Goal: Transaction & Acquisition: Purchase product/service

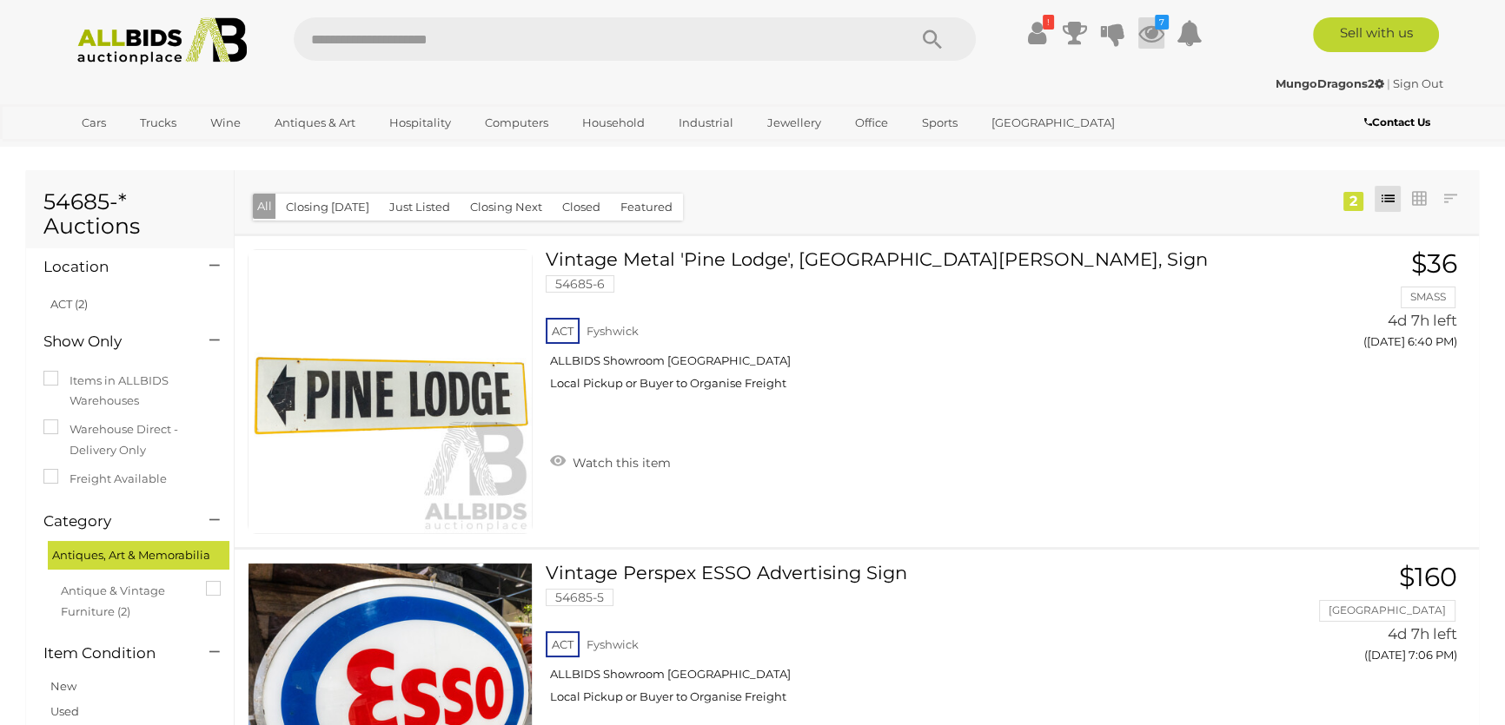
click at [1149, 34] on icon at bounding box center [1151, 32] width 26 height 31
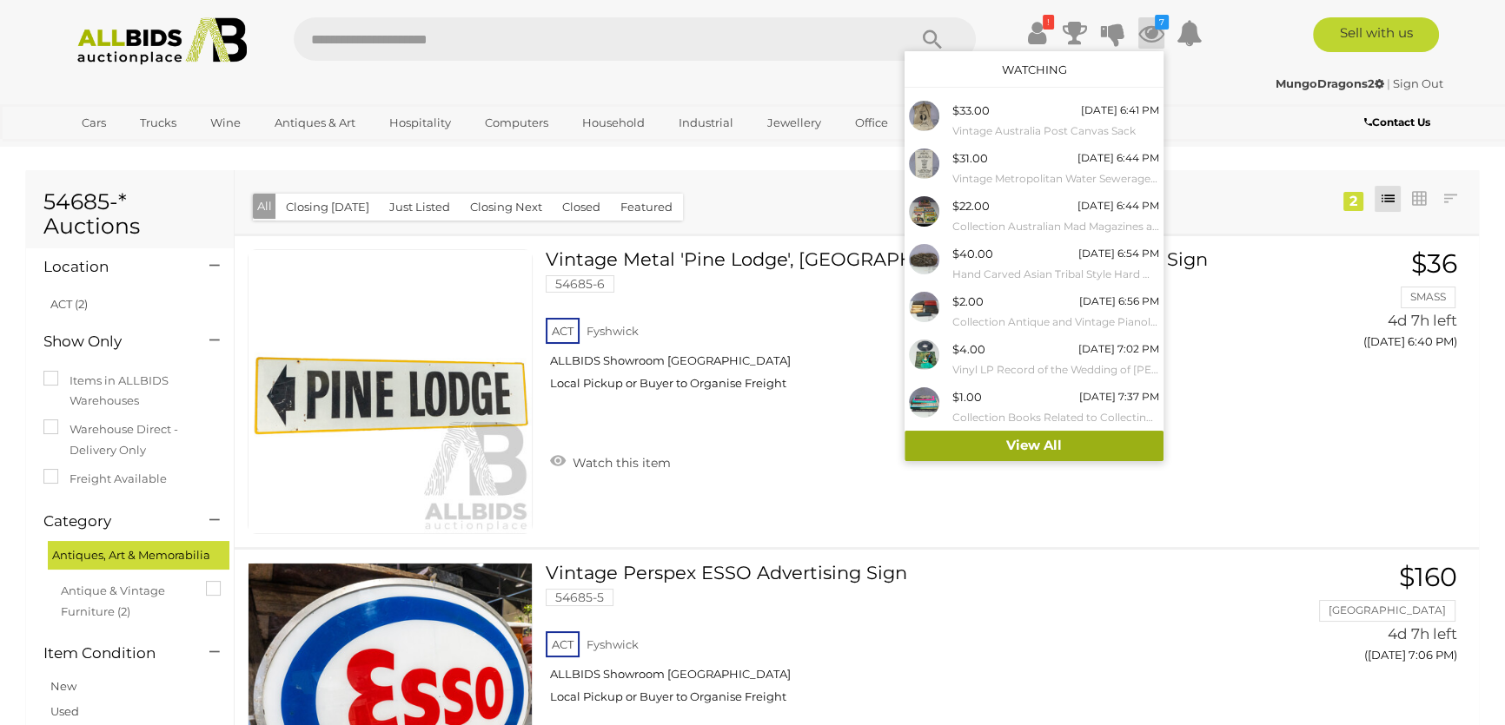
click at [1090, 442] on link "View All" at bounding box center [1033, 446] width 259 height 30
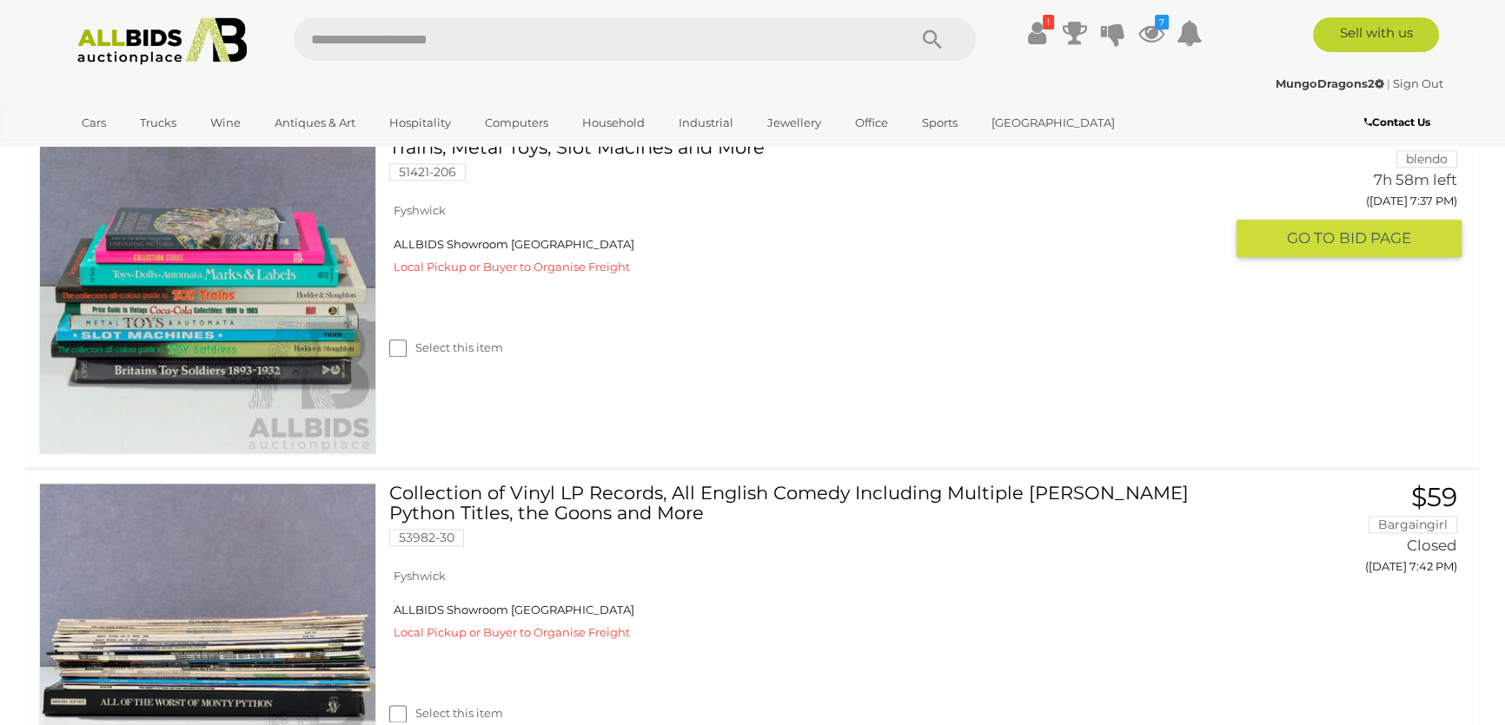
scroll to position [2684, 0]
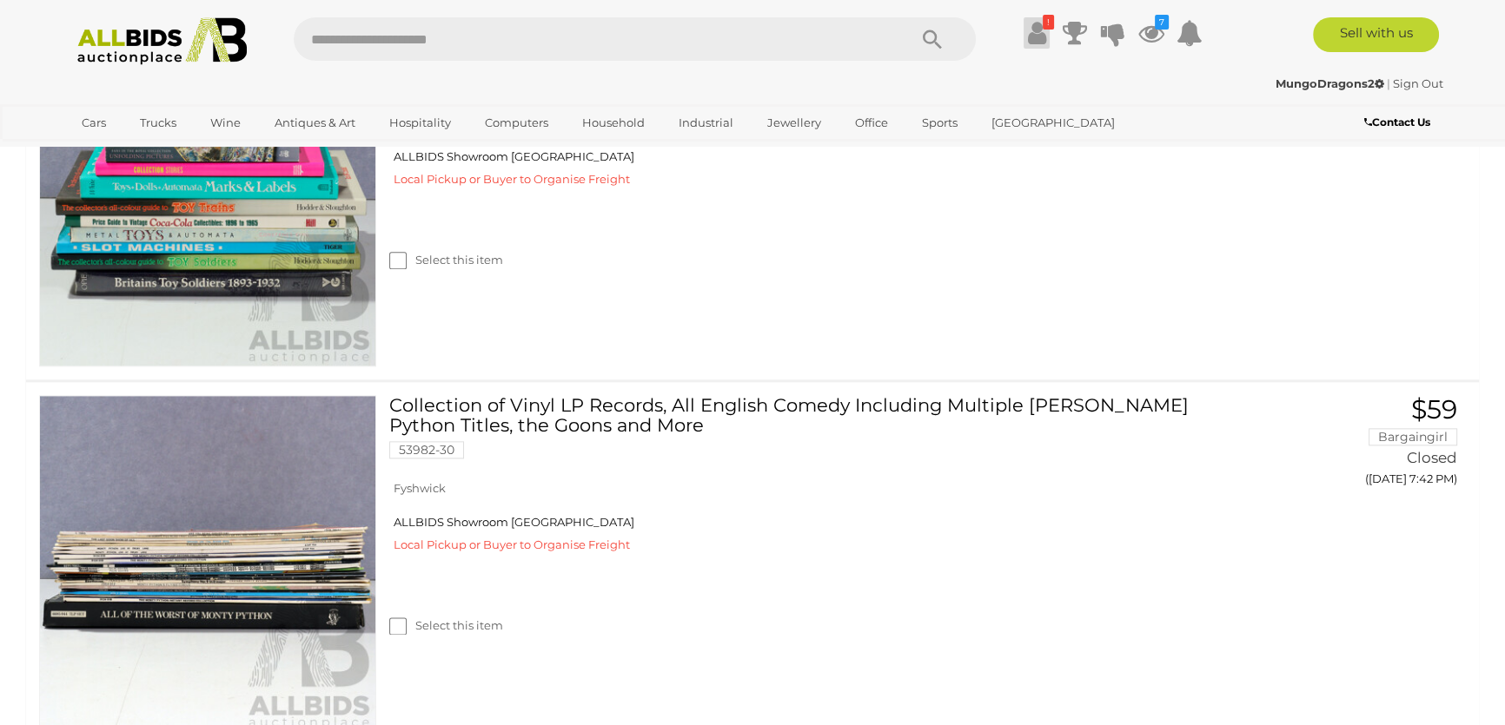
click at [1036, 33] on icon at bounding box center [1037, 32] width 18 height 31
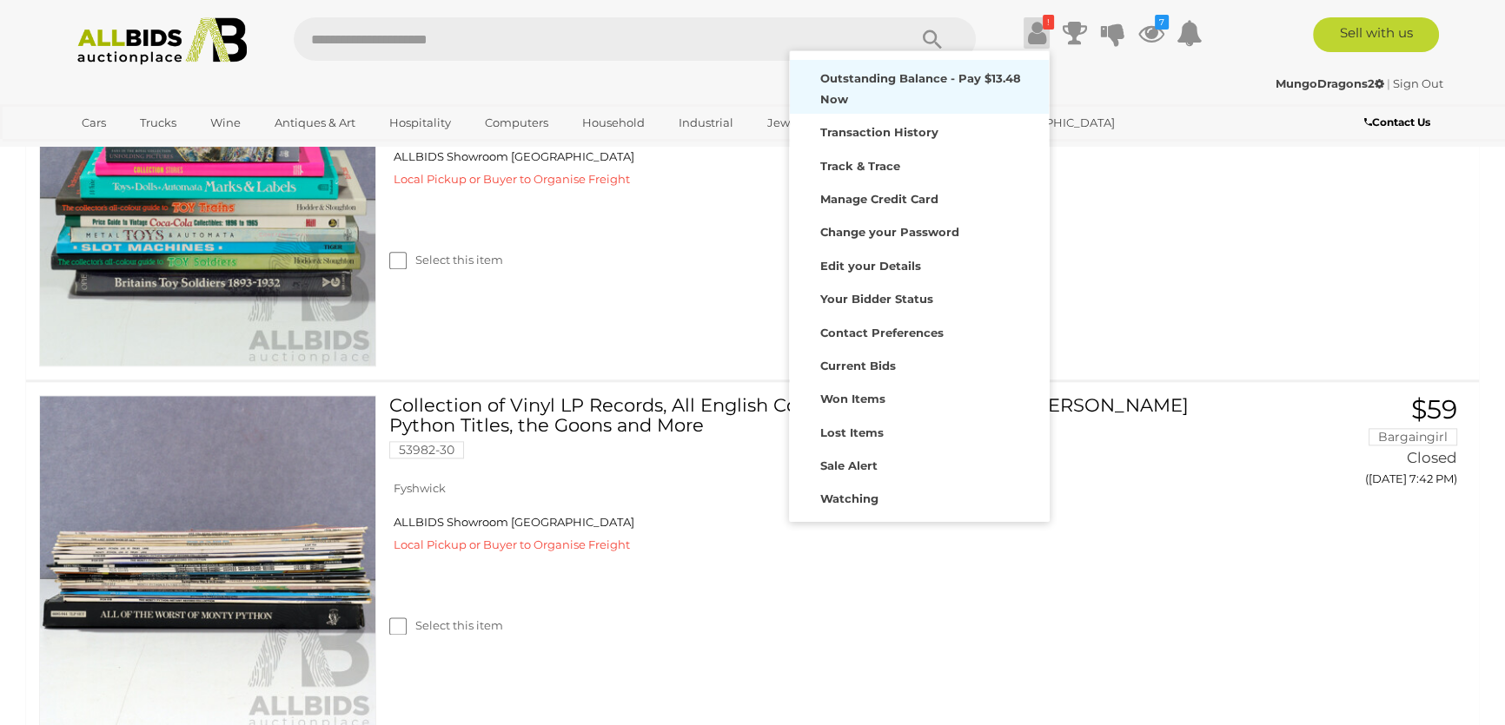
click at [983, 78] on strong "Outstanding Balance - Pay $13.48 Now" at bounding box center [920, 88] width 201 height 34
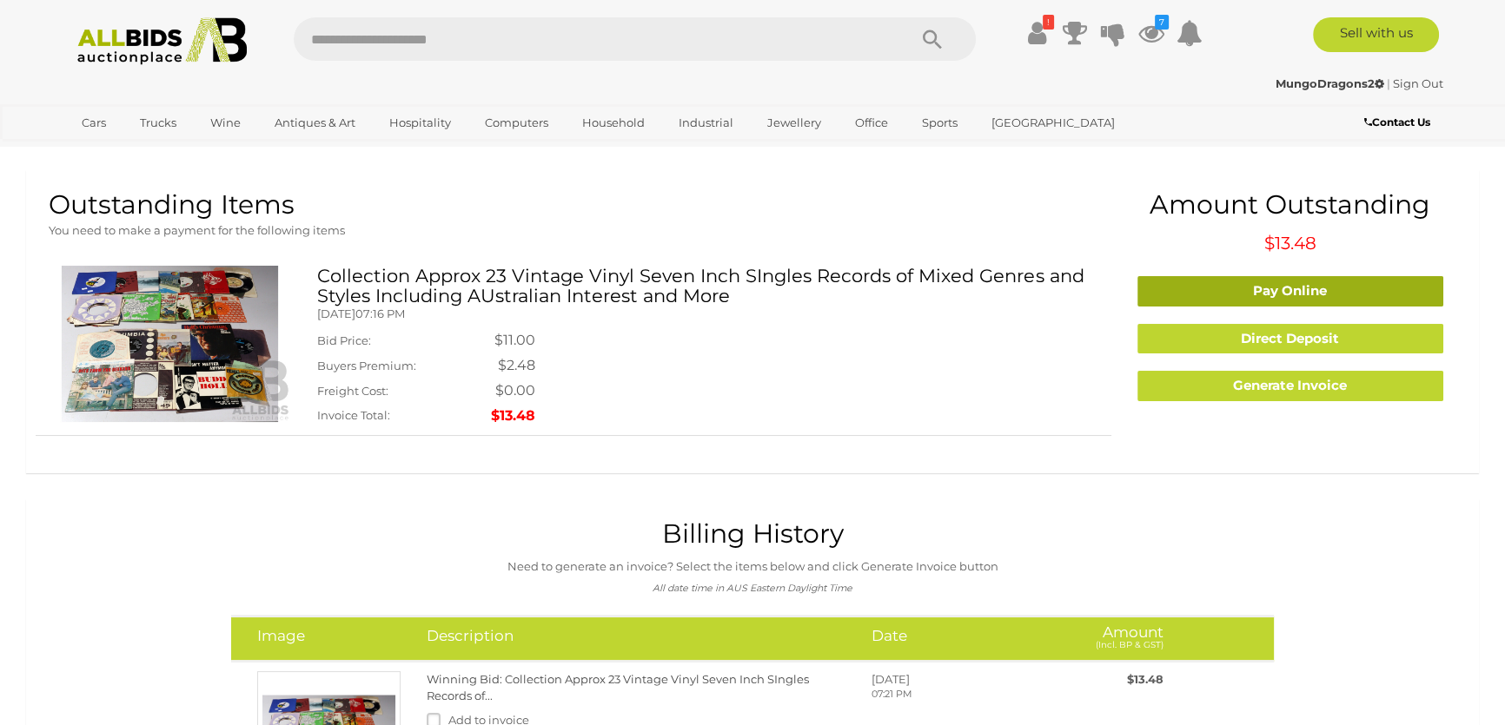
click at [1261, 290] on link "Pay Online" at bounding box center [1290, 291] width 307 height 30
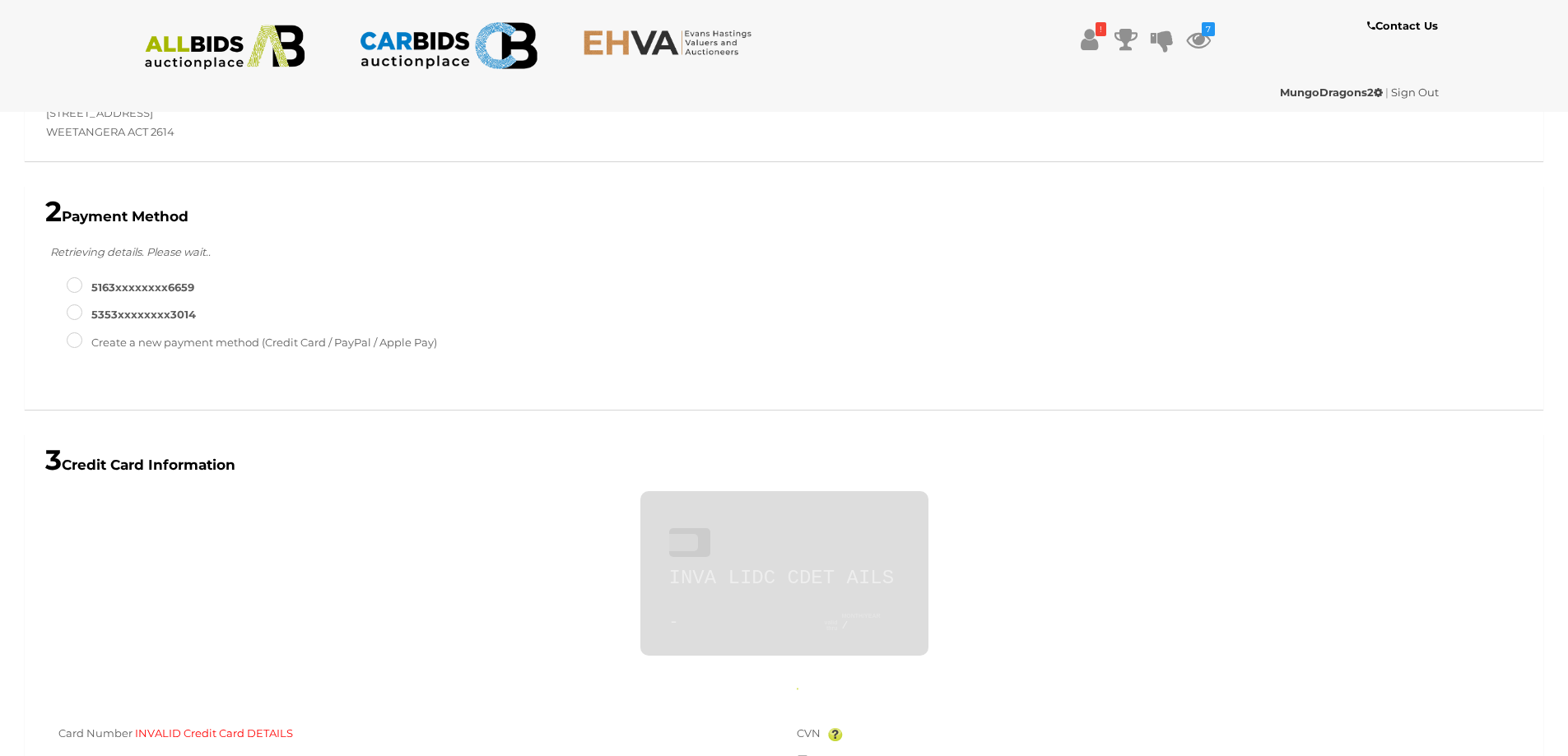
scroll to position [517, 0]
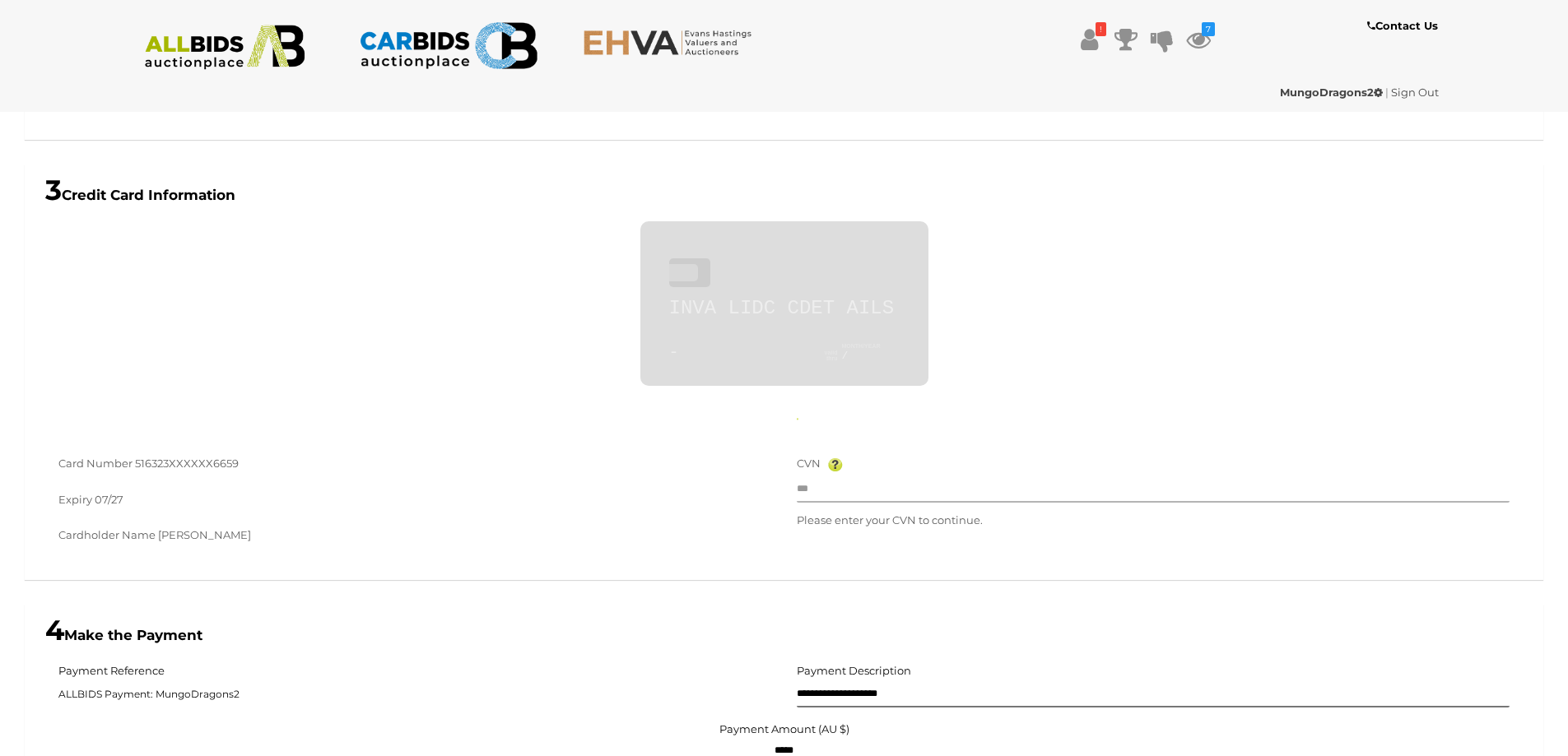
click at [849, 495] on input "text" at bounding box center [1153, 491] width 713 height 25
type input "**********"
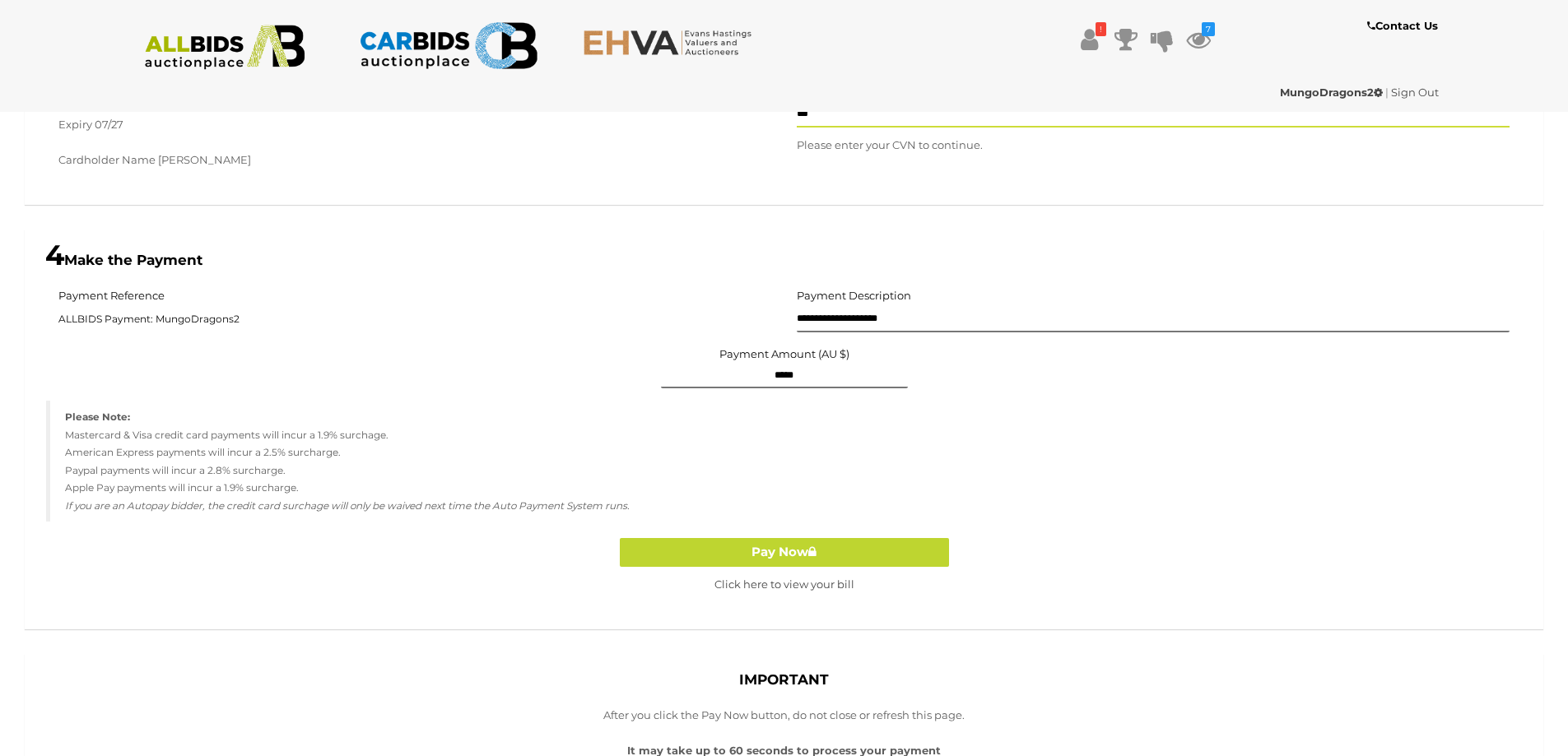
scroll to position [928, 0]
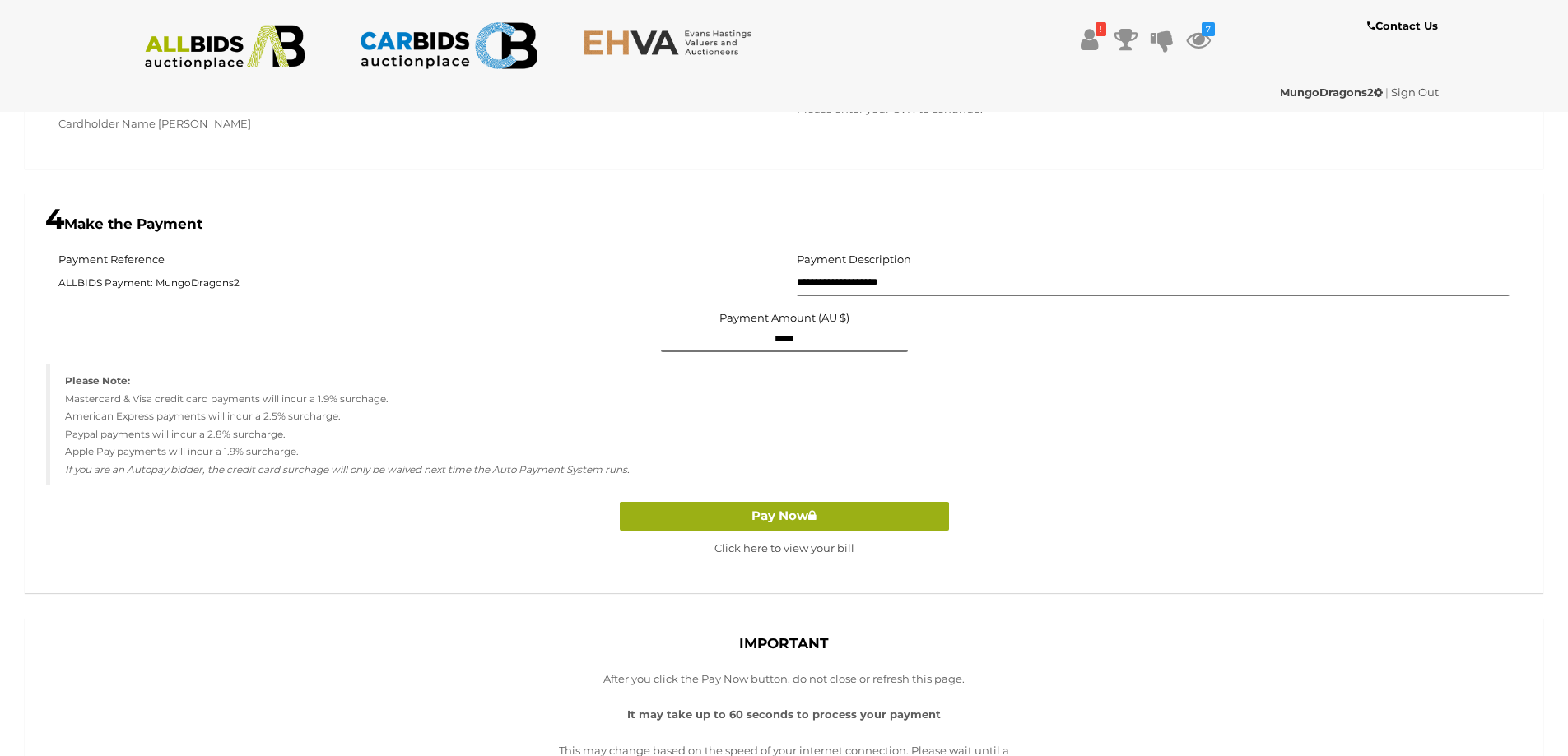
type input "***"
click at [786, 513] on button "Pay Now" at bounding box center [784, 516] width 329 height 28
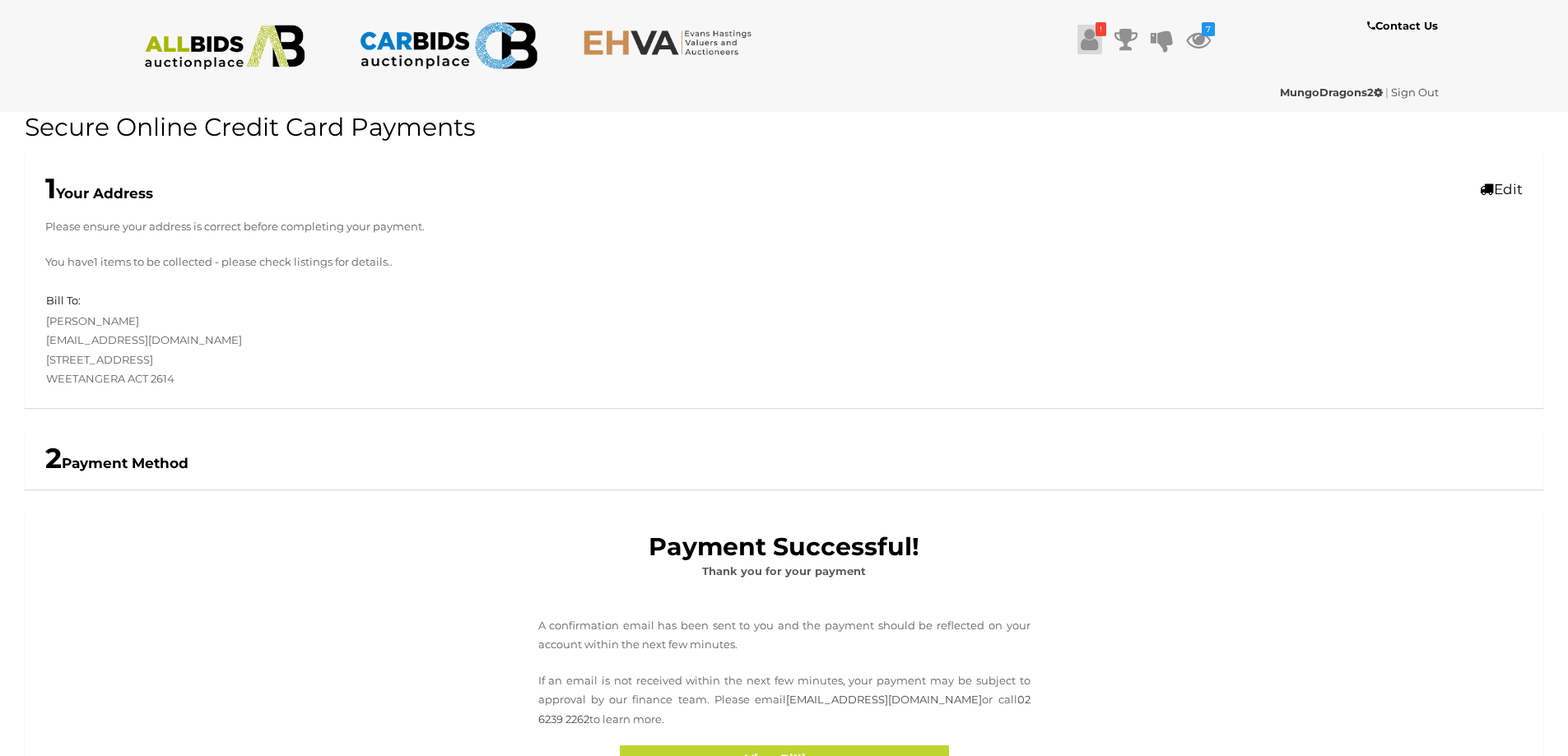
click at [1090, 43] on icon at bounding box center [1090, 39] width 17 height 29
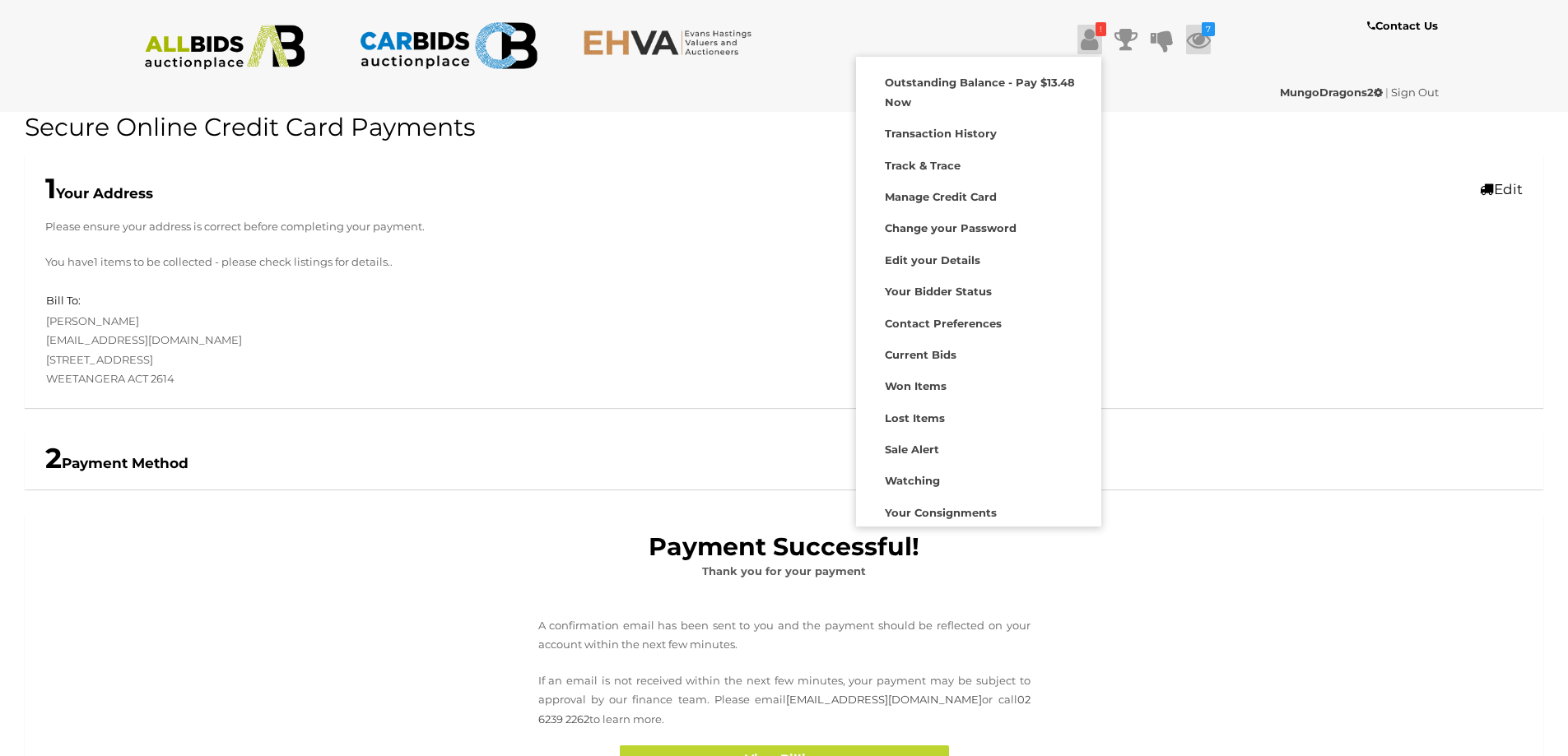
click at [1200, 34] on icon at bounding box center [1199, 39] width 25 height 29
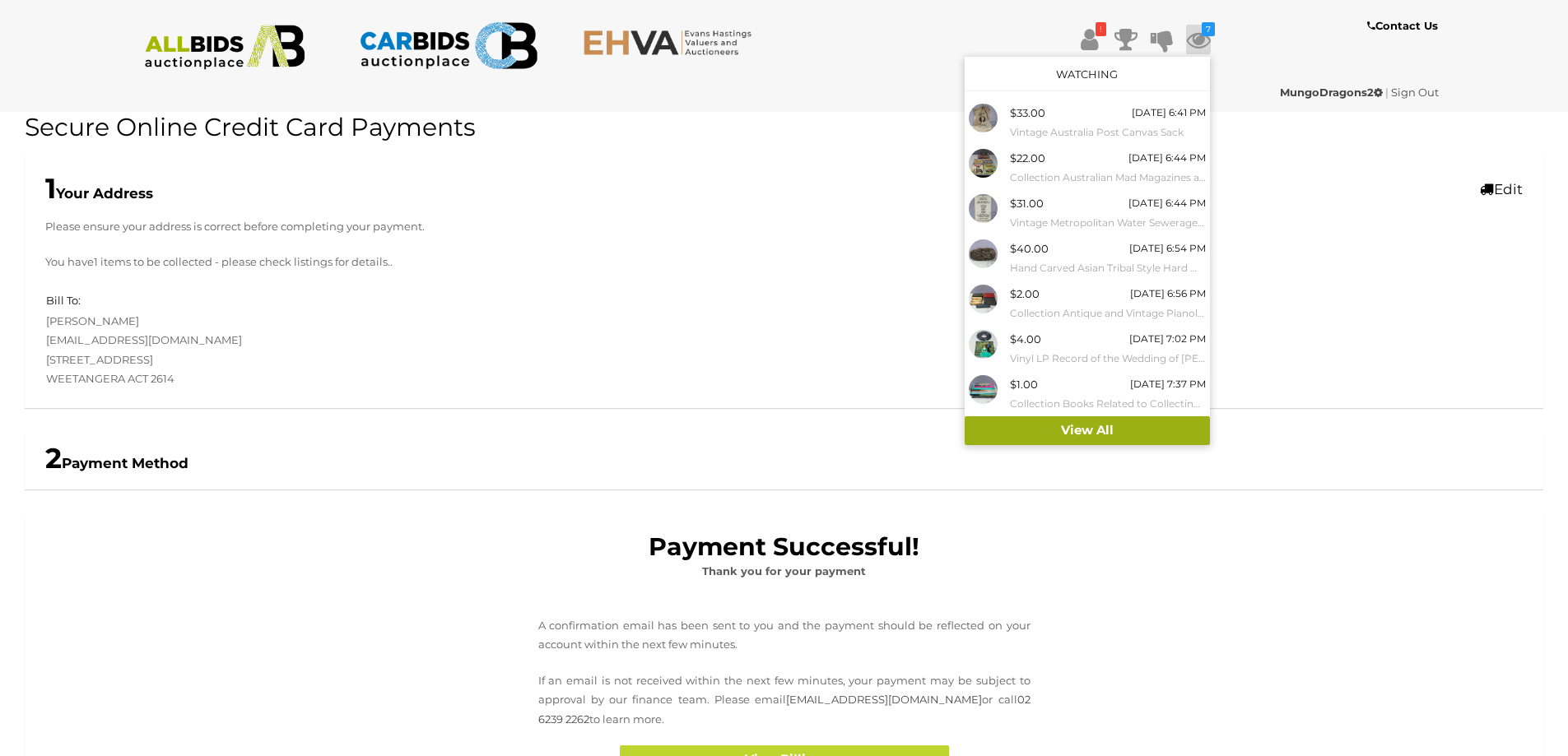
click at [1101, 431] on link "View All" at bounding box center [1087, 431] width 245 height 28
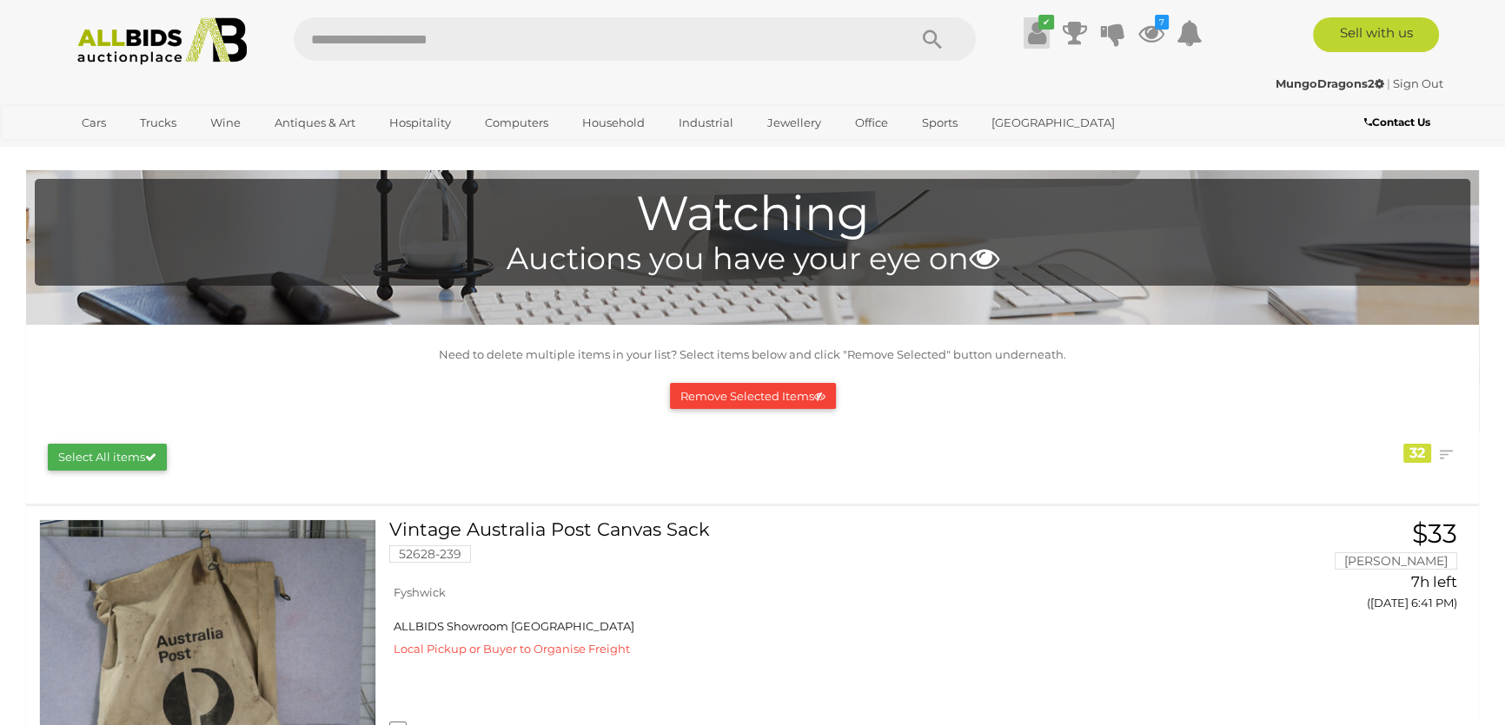
scroll to position [1876, 0]
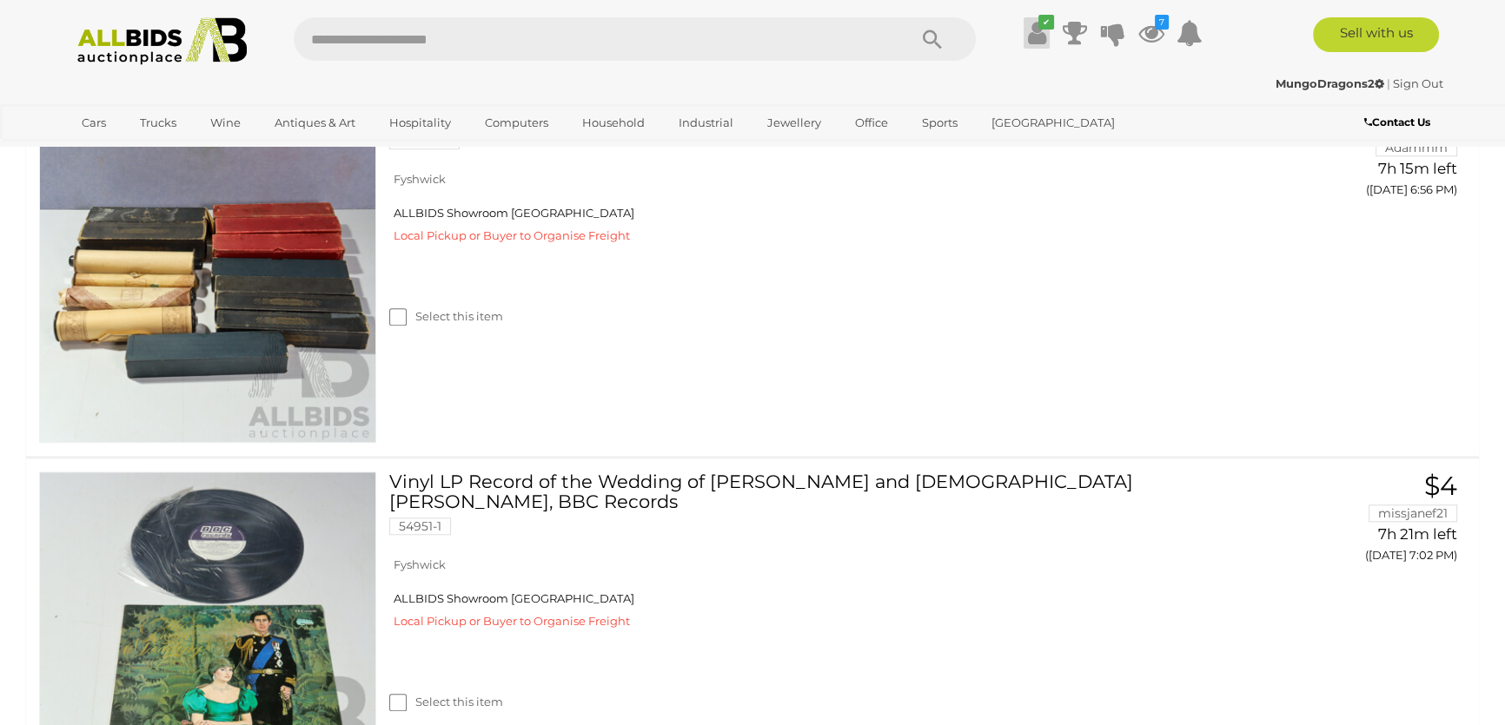
click at [1028, 33] on icon at bounding box center [1037, 32] width 18 height 31
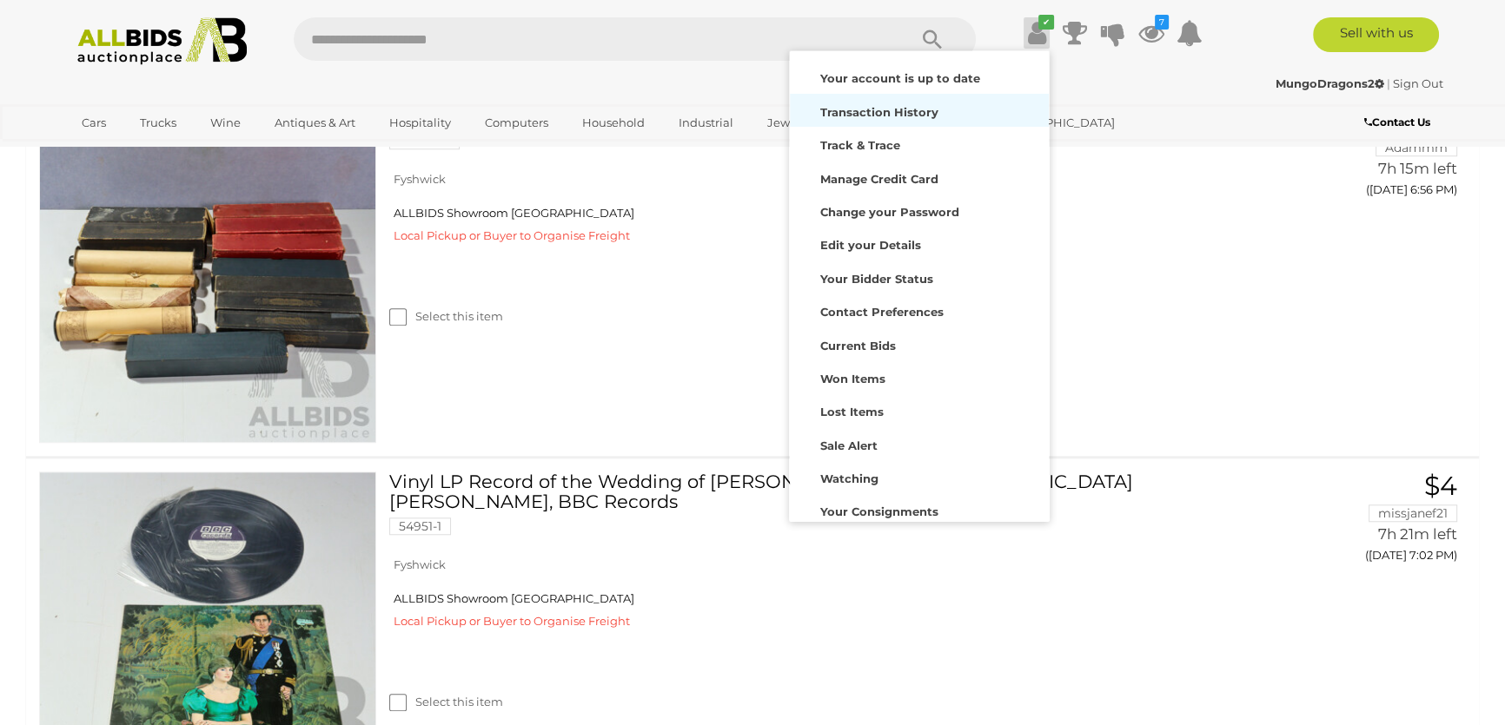
click at [908, 107] on strong "Transaction History" at bounding box center [879, 112] width 118 height 14
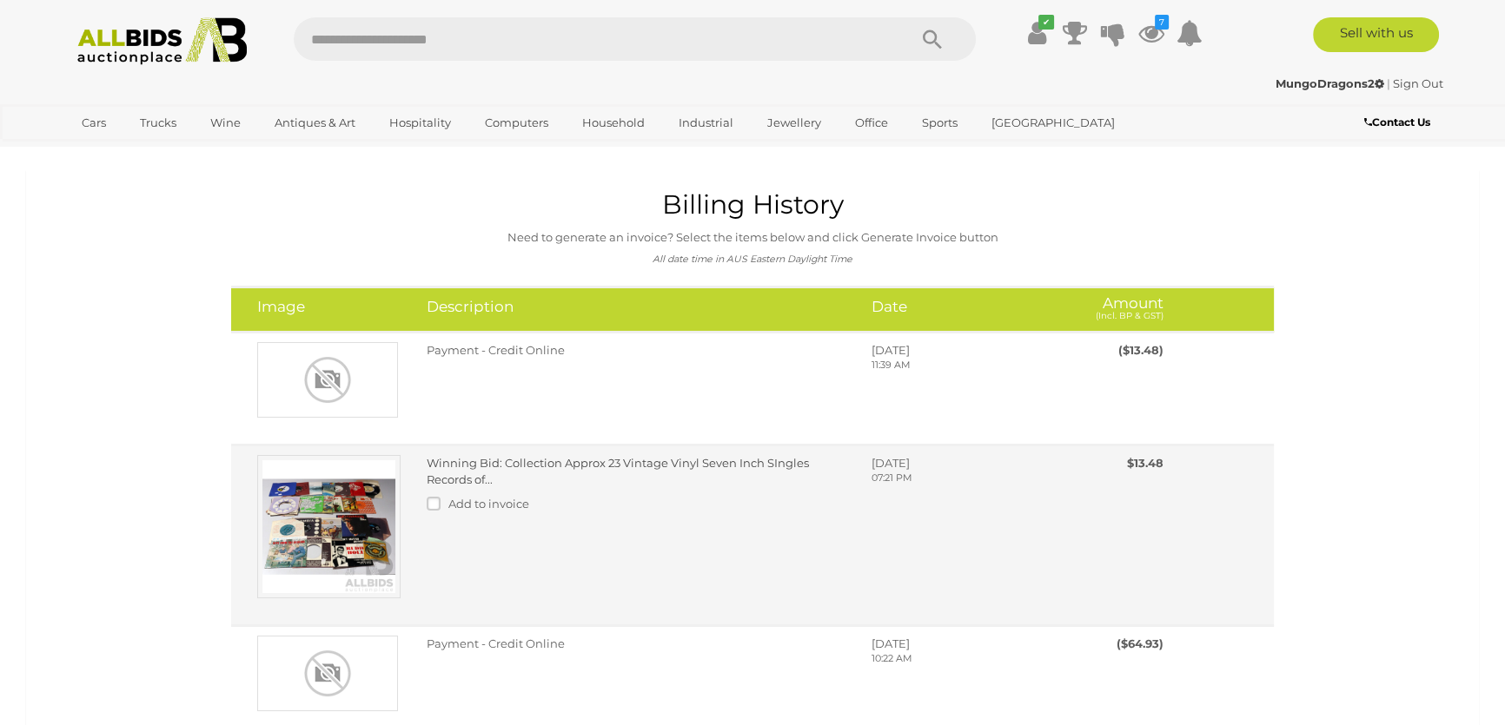
click at [490, 465] on link "Winning Bid: Collection Approx 23 Vintage Vinyl Seven Inch SIngles Records of..." at bounding box center [618, 471] width 382 height 30
